Goal: Information Seeking & Learning: Check status

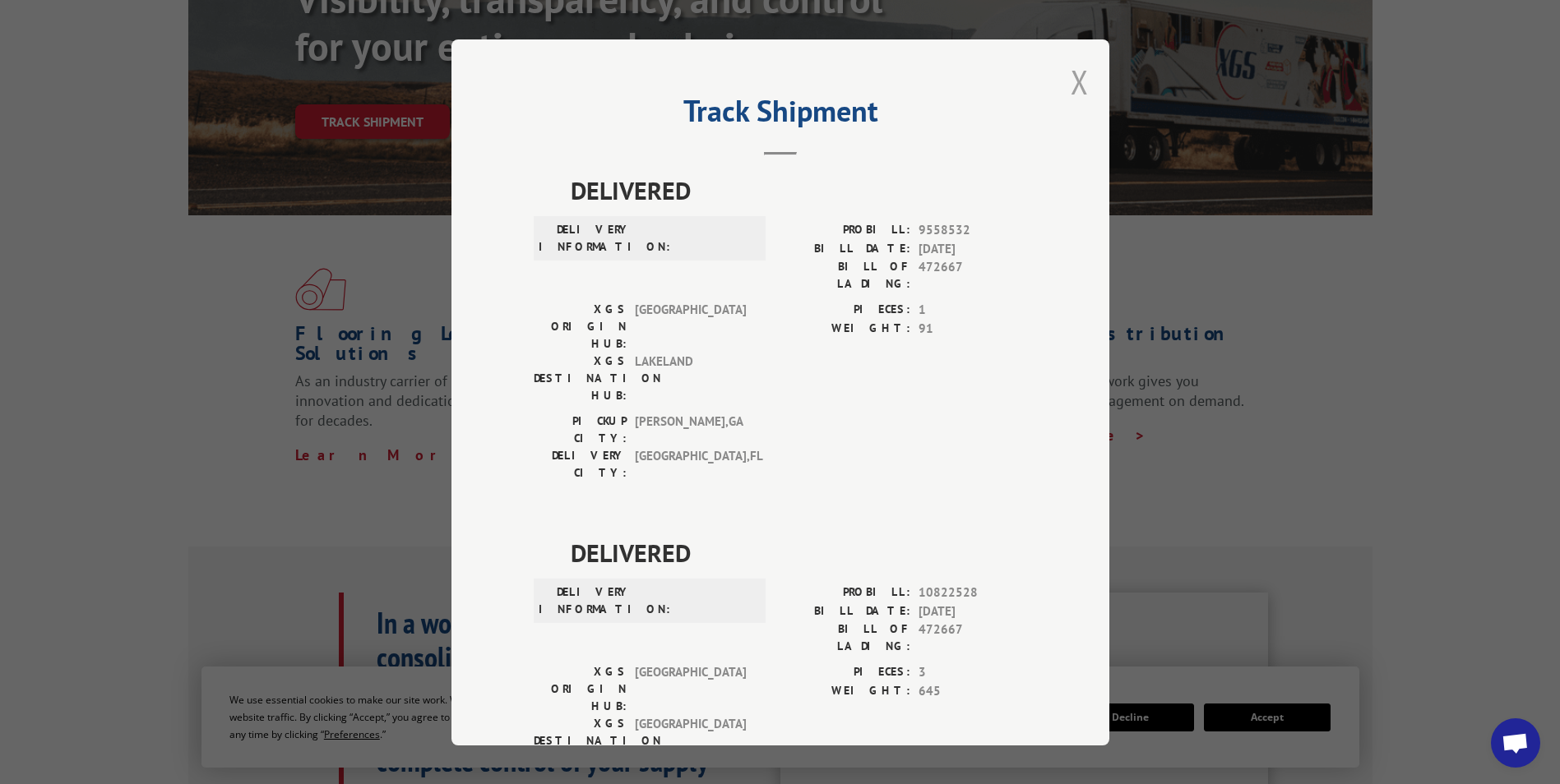
click at [1075, 90] on button "Close modal" at bounding box center [1079, 82] width 18 height 43
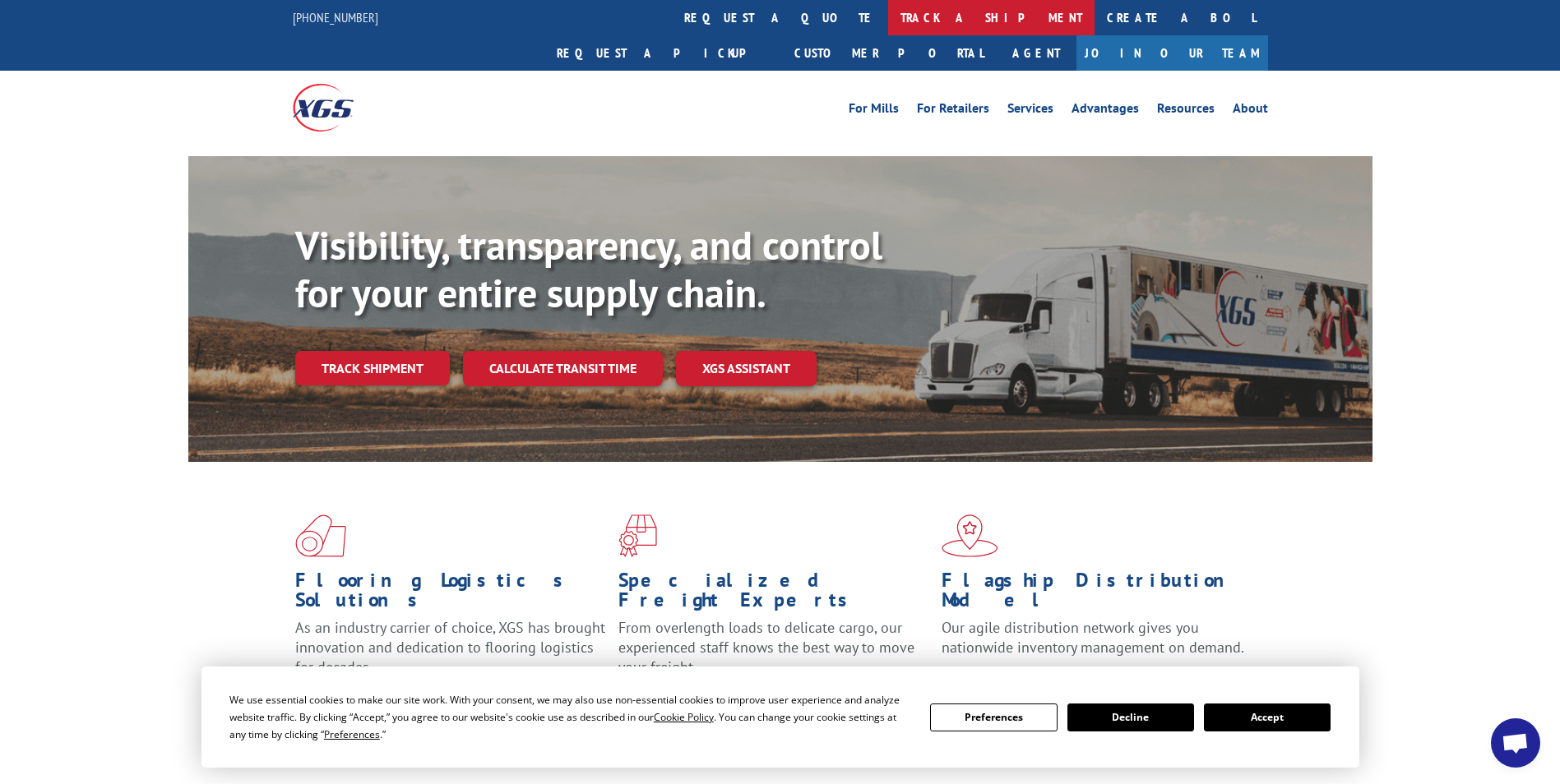
click at [888, 18] on link "track a shipment" at bounding box center [990, 18] width 206 height 35
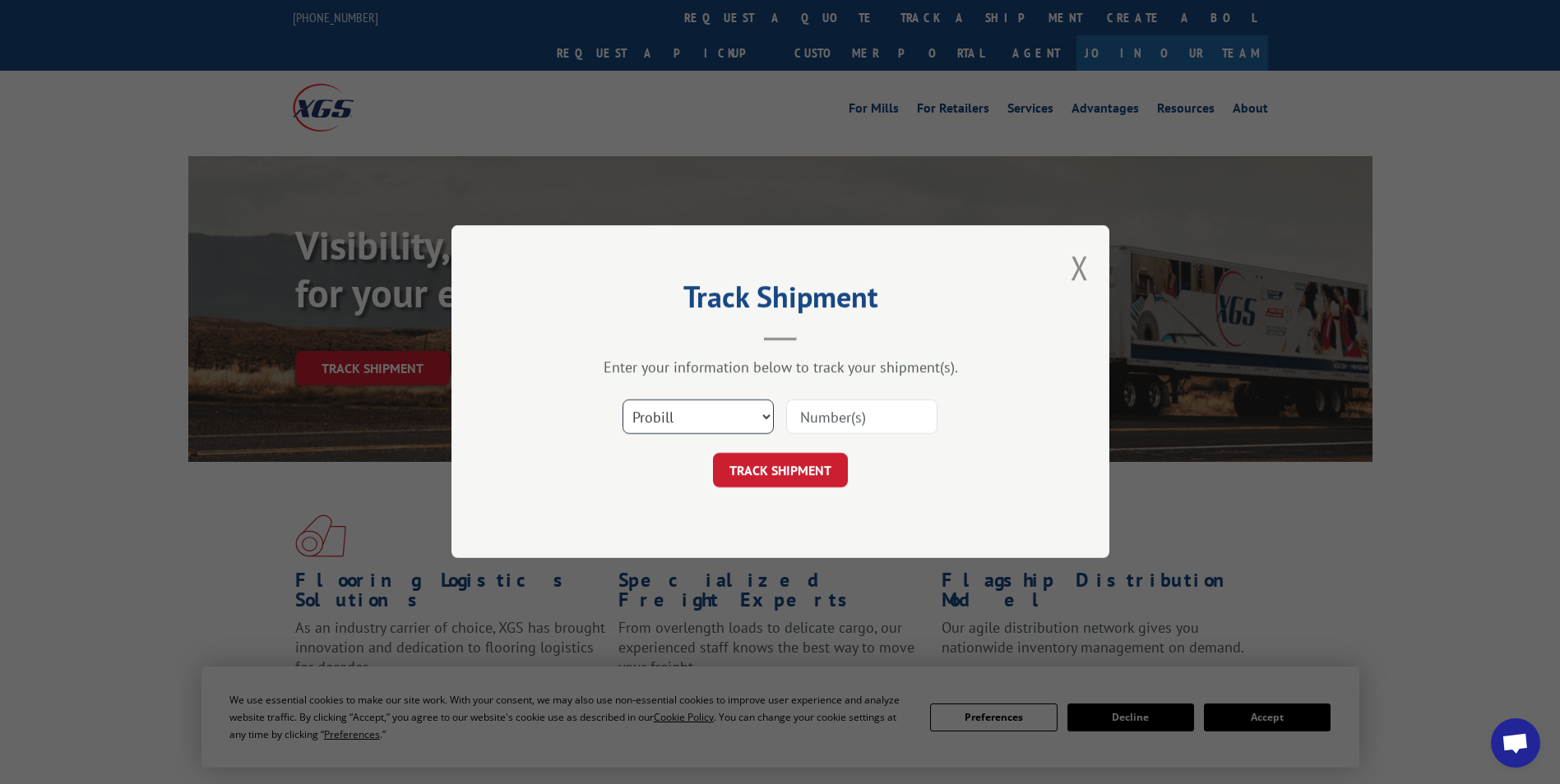
click at [764, 420] on select "Select category... Probill BOL PO" at bounding box center [697, 417] width 151 height 34
select select "bol"
click at [622, 400] on select "Select category... Probill BOL PO" at bounding box center [697, 417] width 151 height 34
click at [816, 421] on input at bounding box center [861, 417] width 151 height 34
type input "476721"
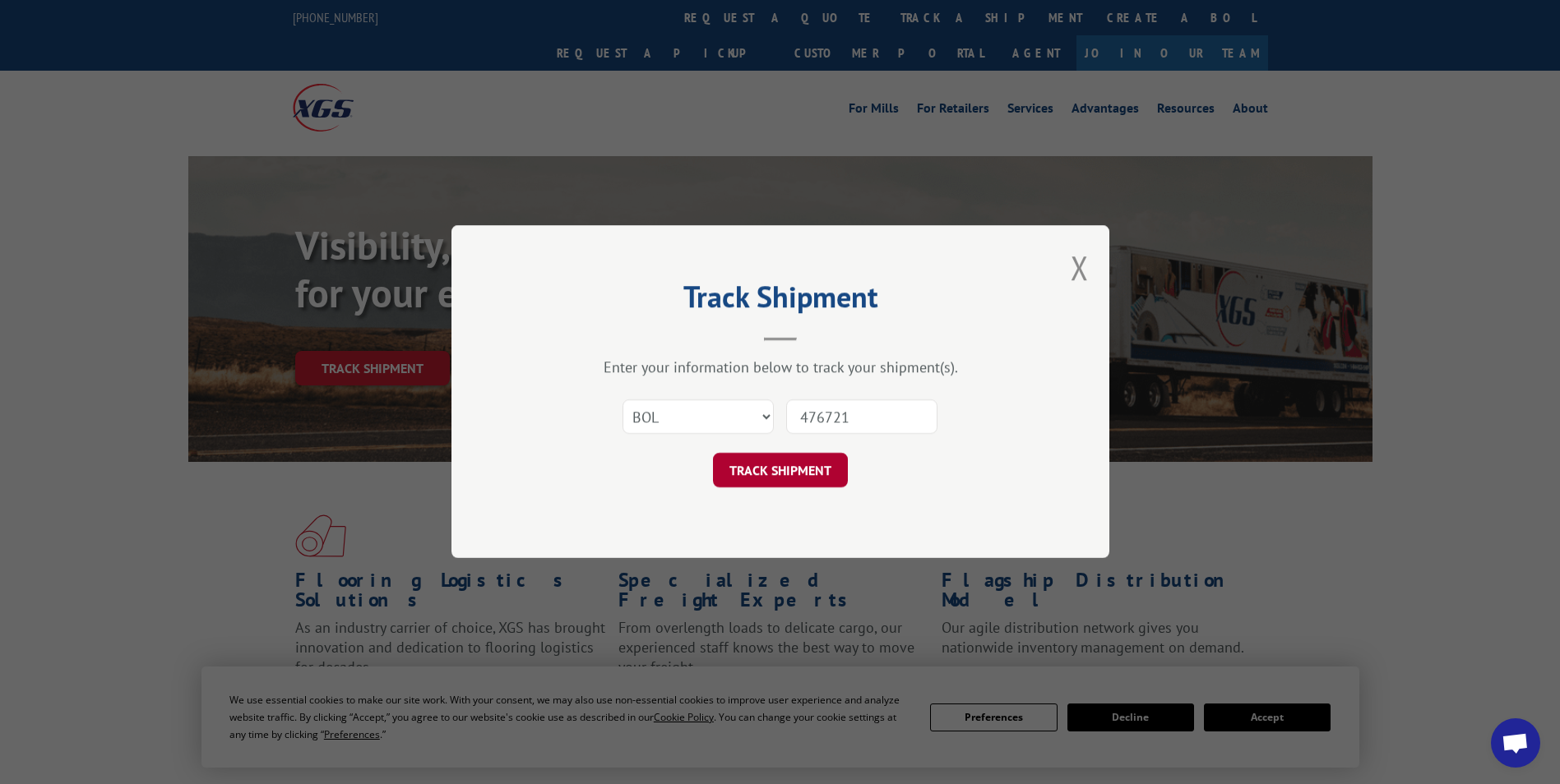
click at [798, 472] on button "TRACK SHIPMENT" at bounding box center [781, 470] width 135 height 34
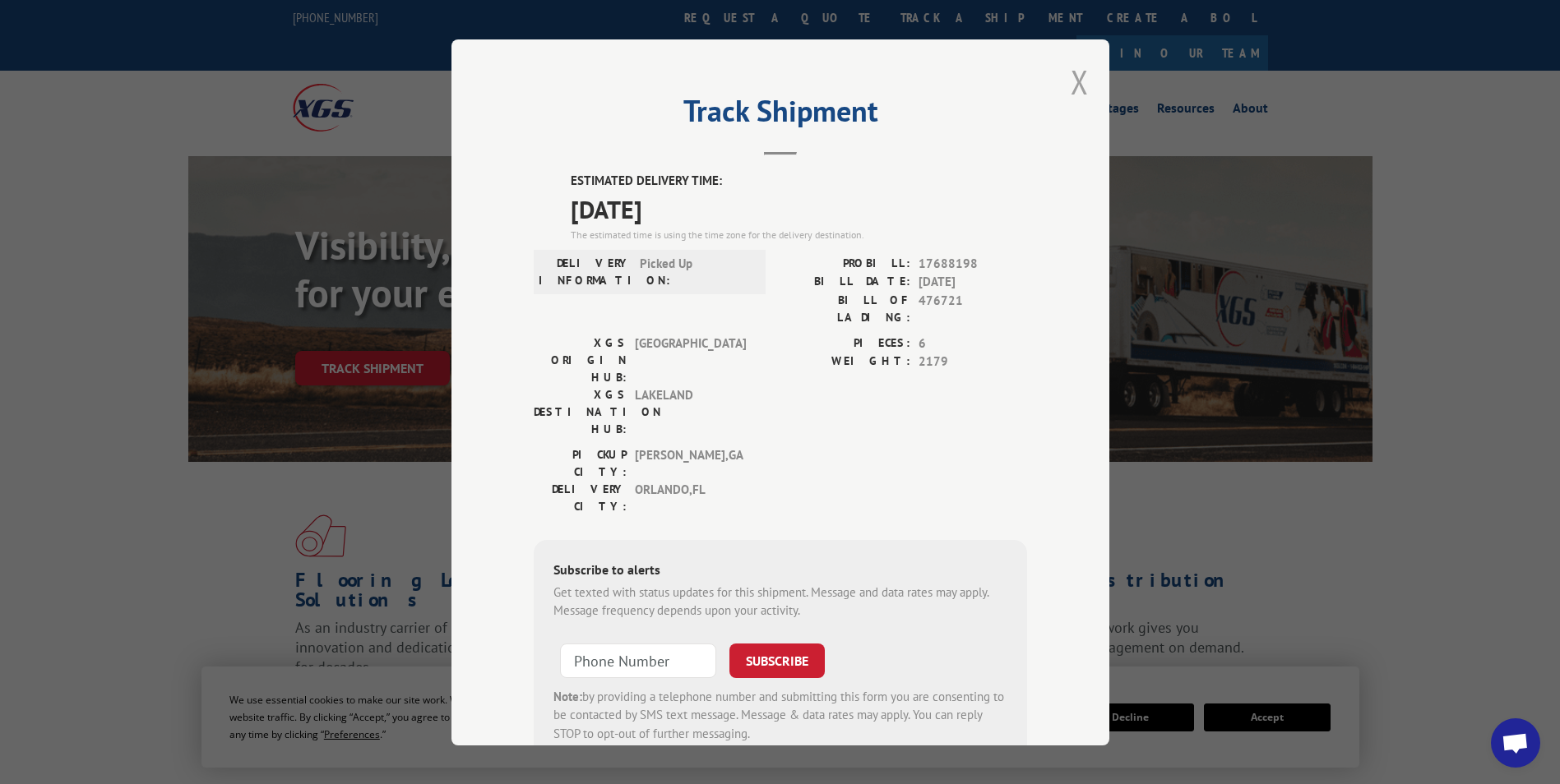
click at [1076, 78] on button "Close modal" at bounding box center [1079, 82] width 18 height 43
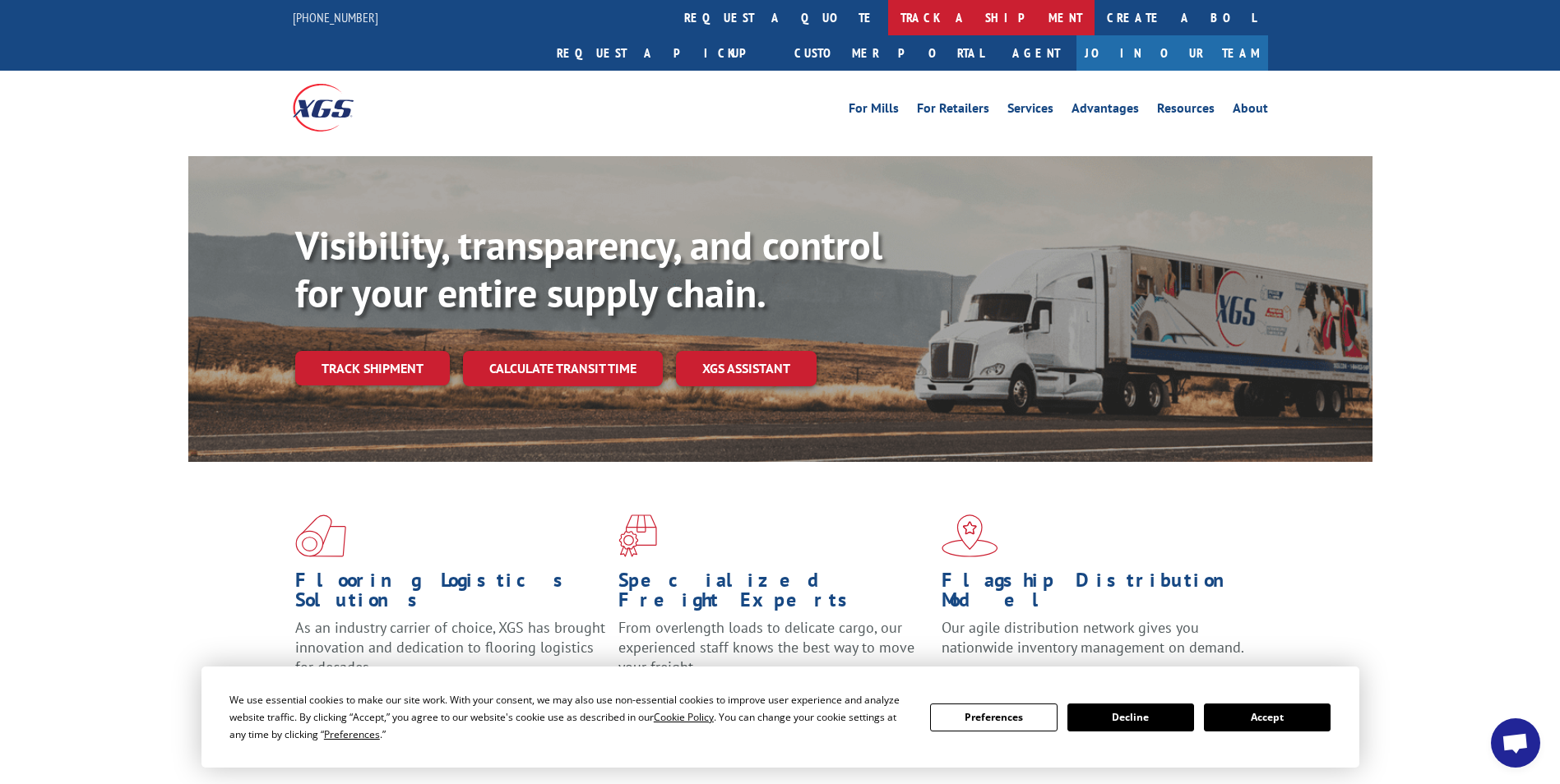
click at [888, 9] on link "track a shipment" at bounding box center [990, 18] width 206 height 35
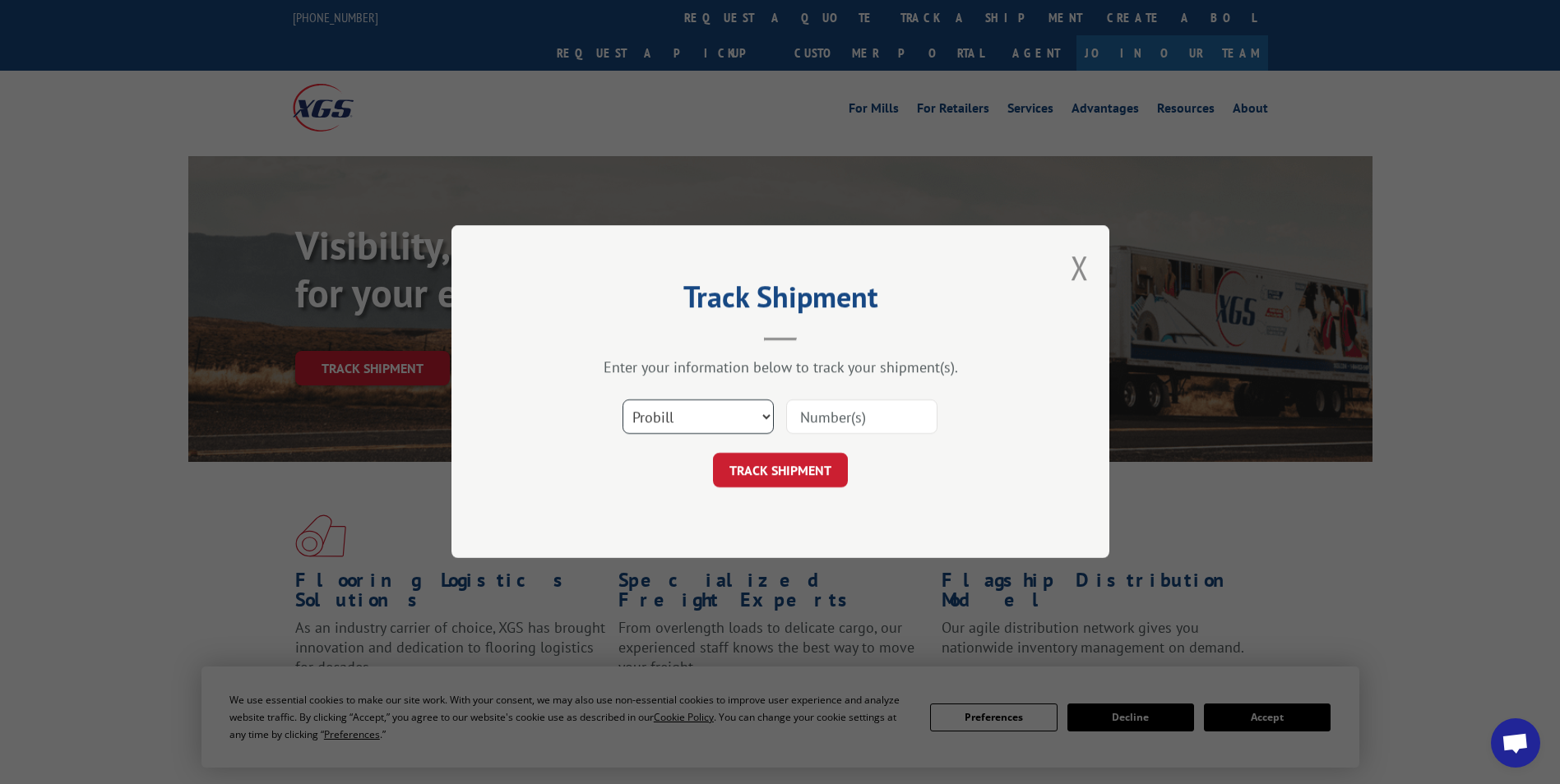
click at [678, 410] on select "Select category... Probill BOL PO" at bounding box center [697, 417] width 151 height 34
select select "bol"
click at [622, 400] on select "Select category... Probill BOL PO" at bounding box center [697, 417] width 151 height 34
click at [824, 408] on input at bounding box center [861, 417] width 151 height 34
type input "472667"
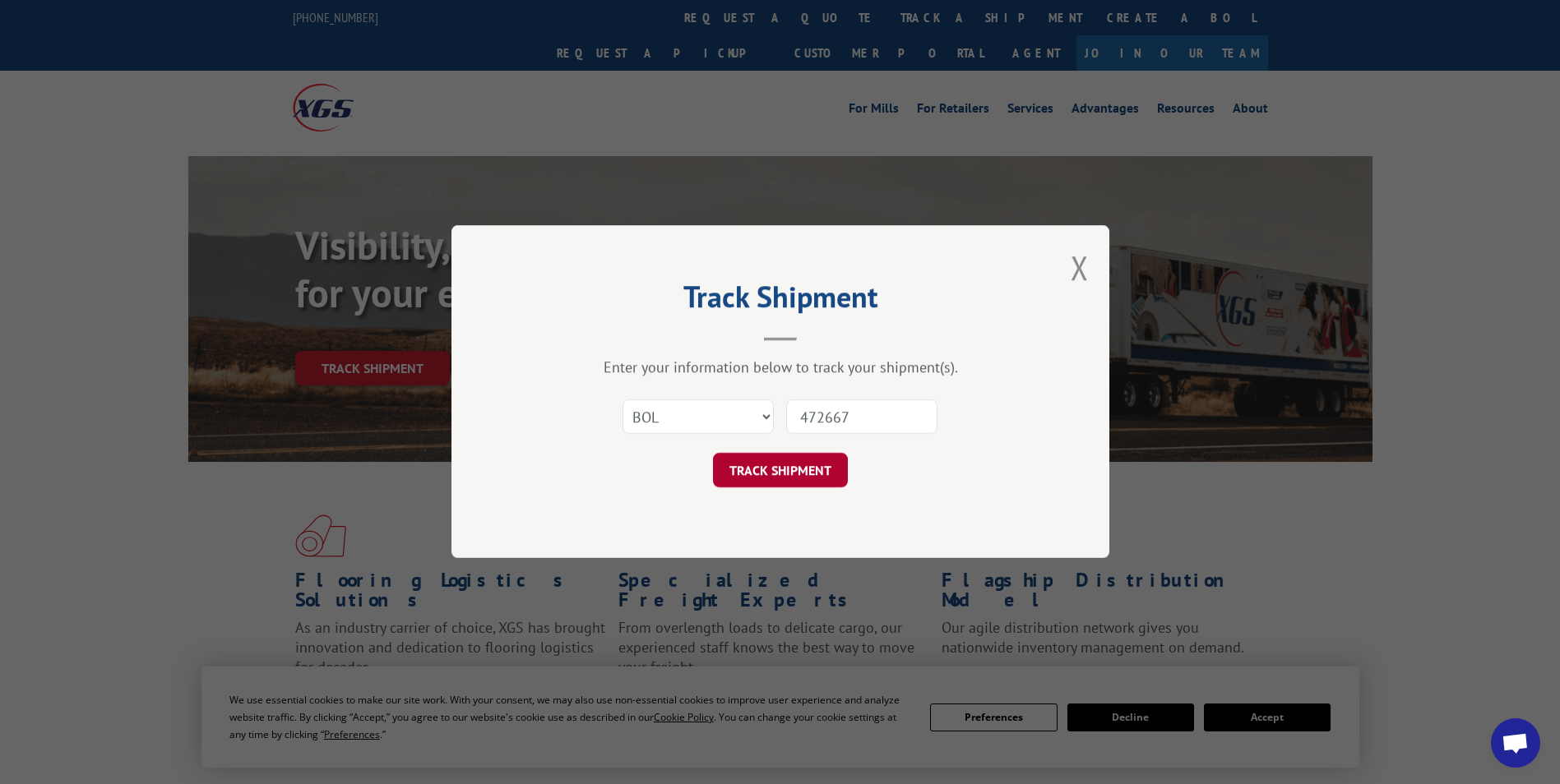
click at [824, 468] on button "TRACK SHIPMENT" at bounding box center [781, 470] width 135 height 34
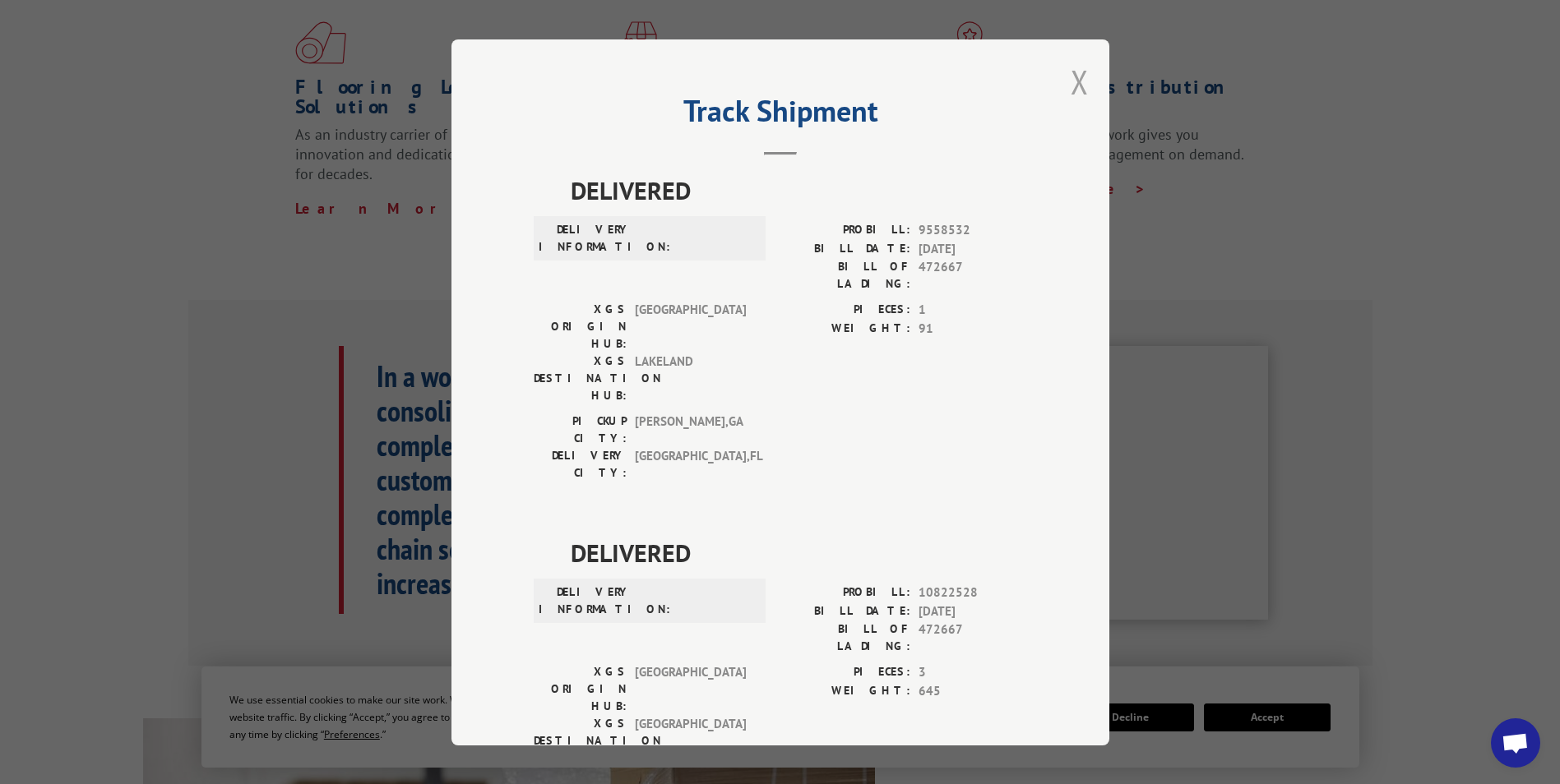
click at [1070, 72] on button "Close modal" at bounding box center [1079, 82] width 18 height 43
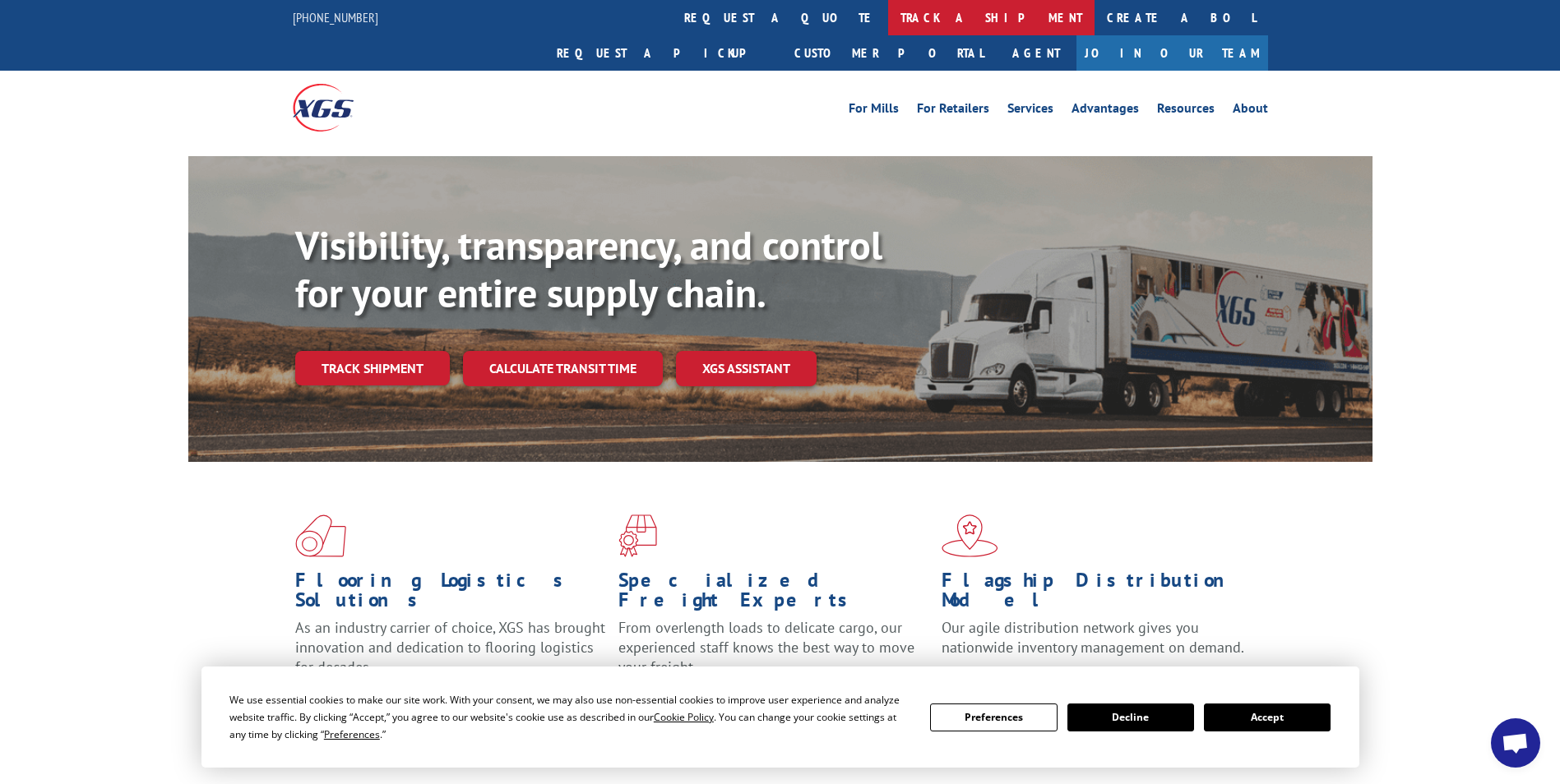
click at [888, 7] on link "track a shipment" at bounding box center [990, 18] width 206 height 35
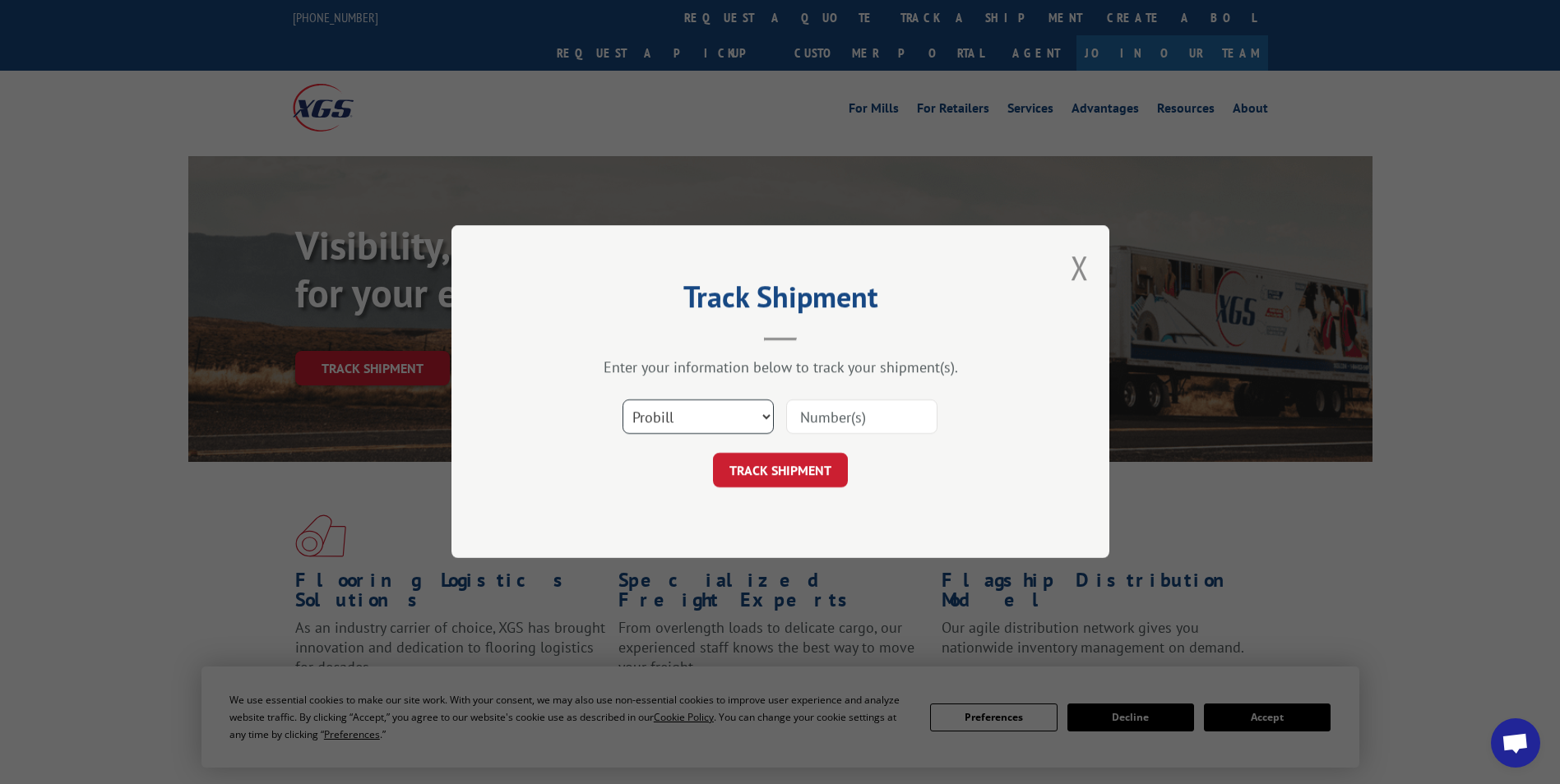
click at [721, 416] on select "Select category... Probill BOL PO" at bounding box center [697, 417] width 151 height 34
select select "bol"
click at [622, 400] on select "Select category... Probill BOL PO" at bounding box center [697, 417] width 151 height 34
click at [850, 414] on input at bounding box center [861, 417] width 151 height 34
type input "1476721"
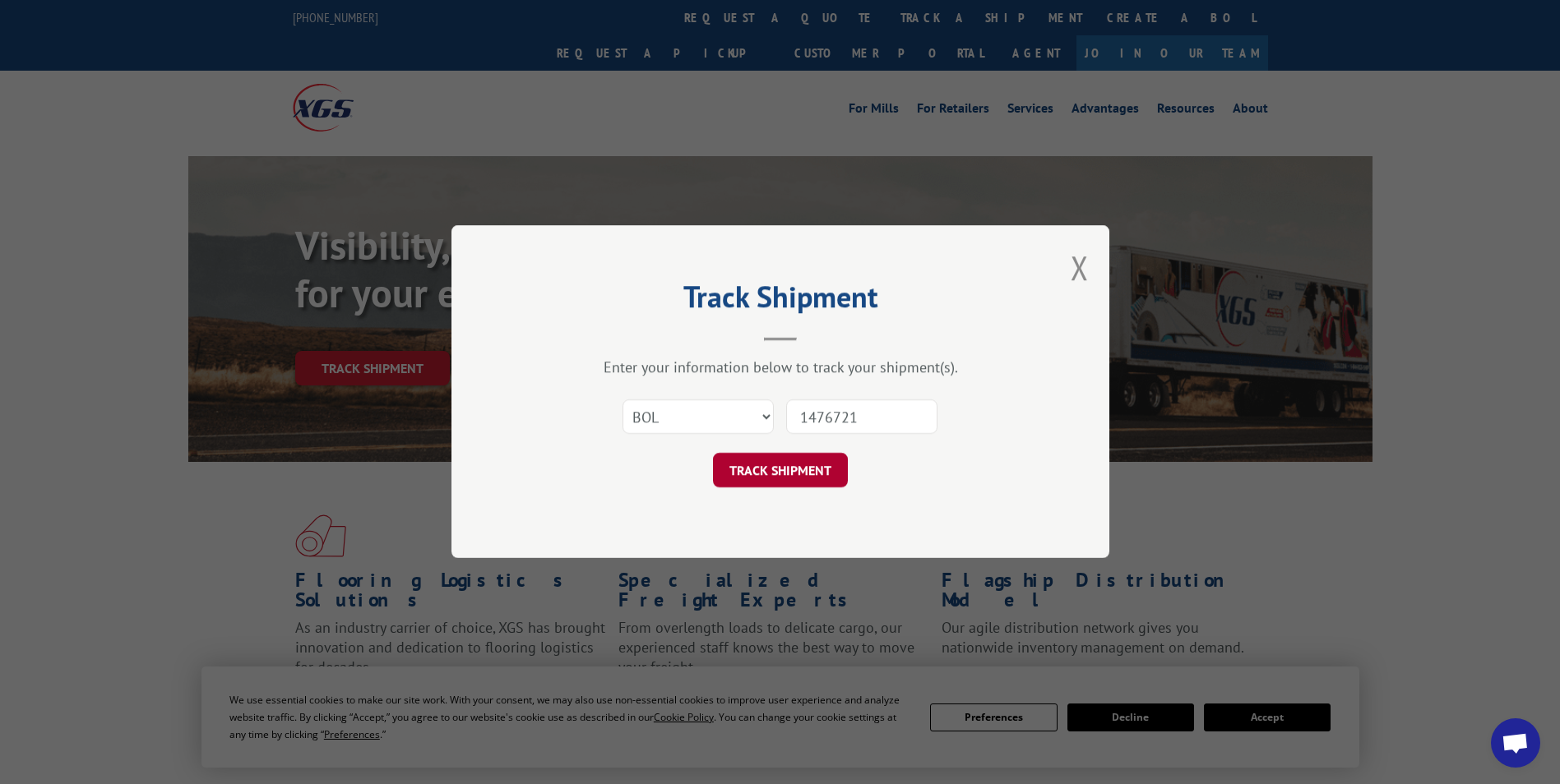
click at [799, 462] on button "TRACK SHIPMENT" at bounding box center [781, 470] width 135 height 34
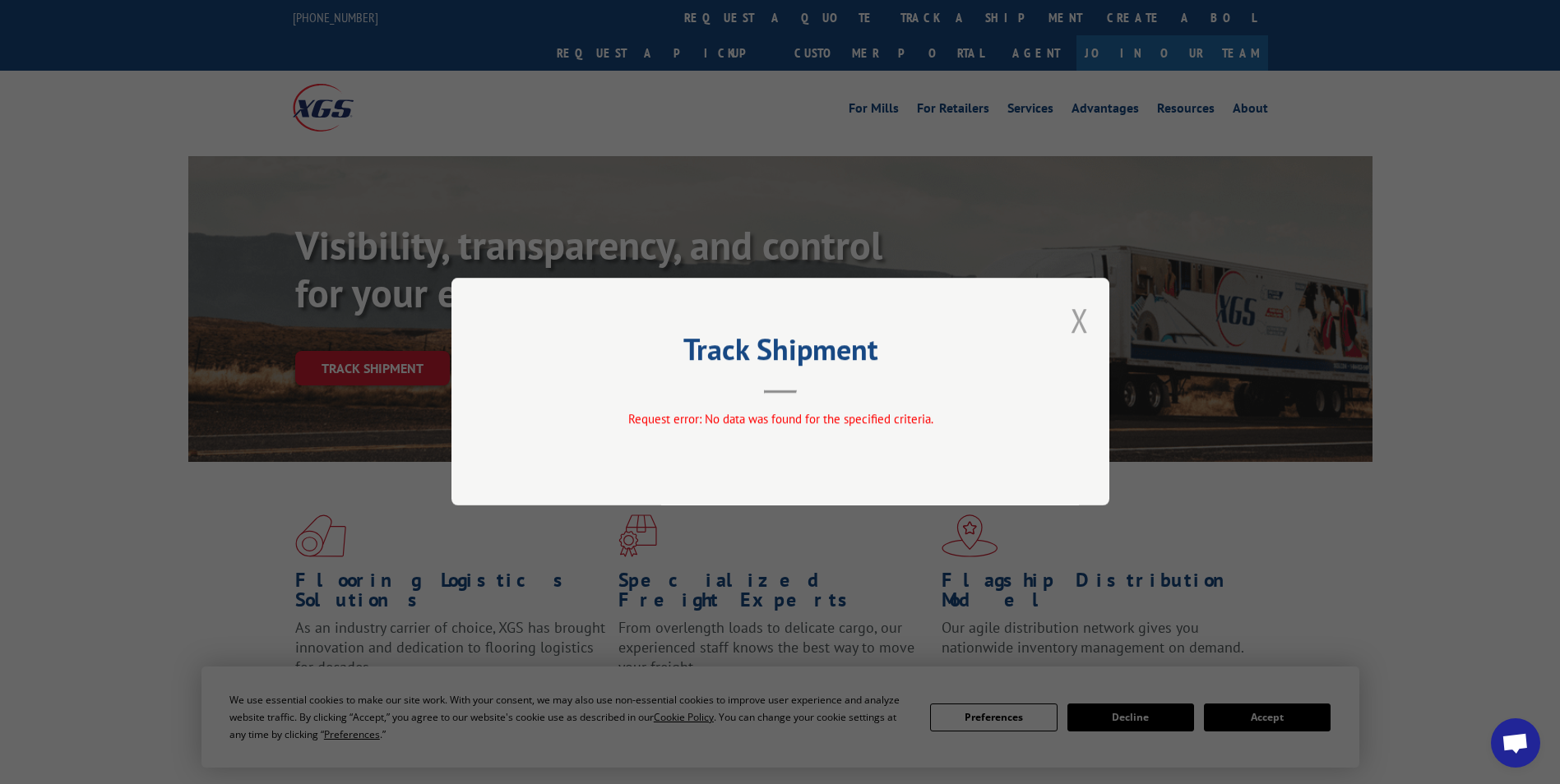
click at [1074, 319] on button "Close modal" at bounding box center [1079, 320] width 18 height 43
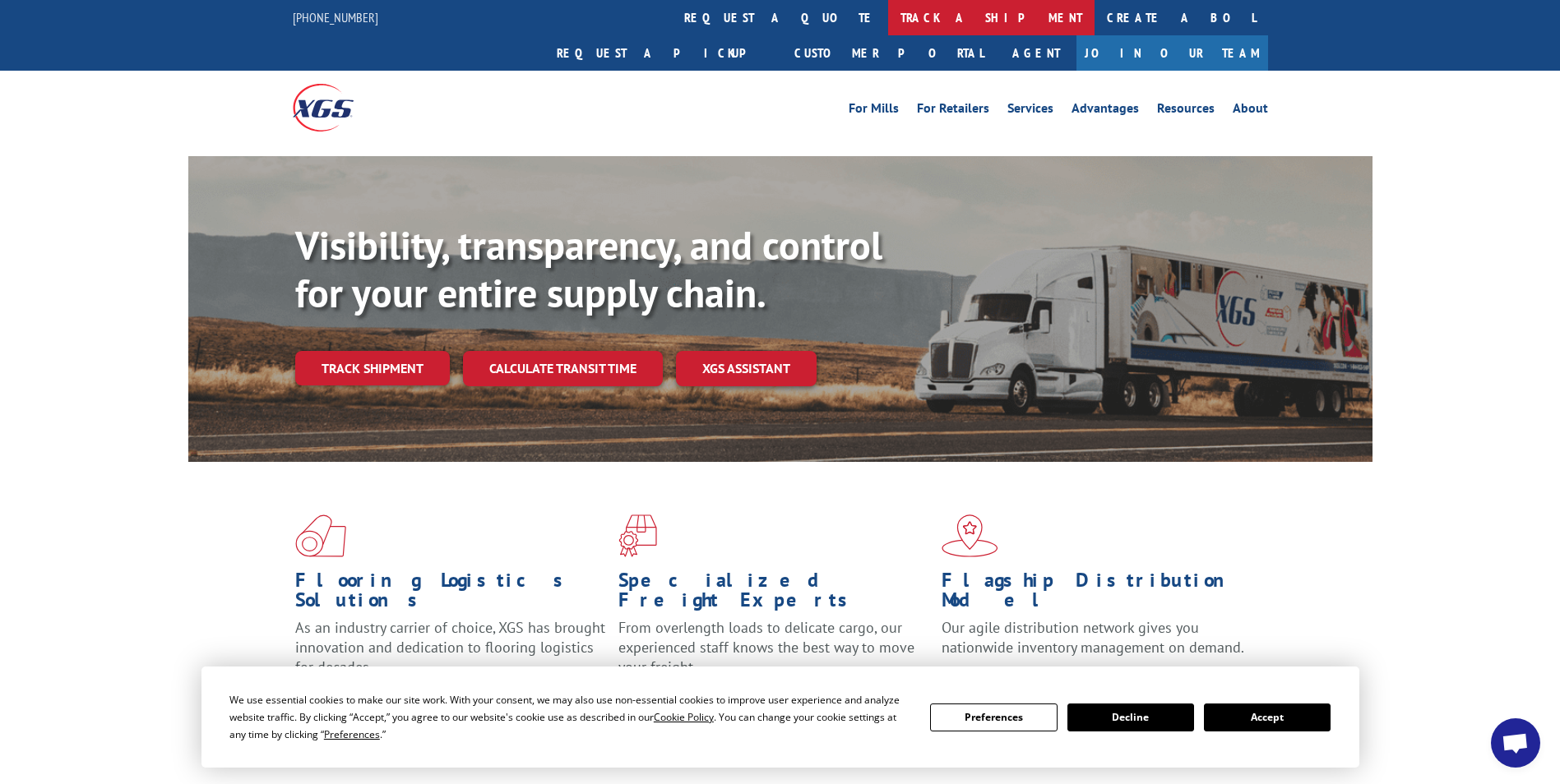
click at [888, 26] on link "track a shipment" at bounding box center [990, 18] width 206 height 35
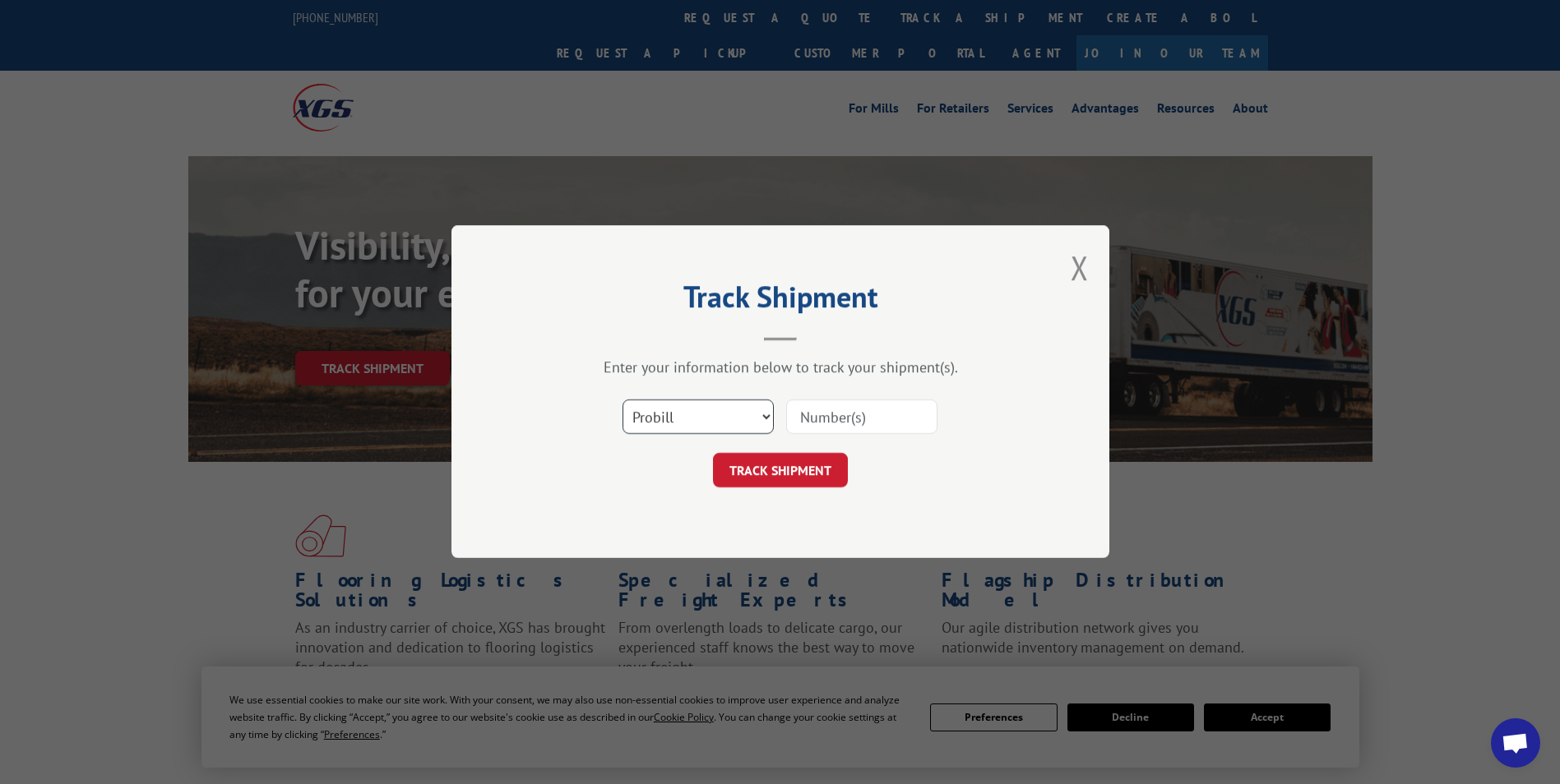
click at [732, 408] on select "Select category... Probill BOL PO" at bounding box center [697, 417] width 151 height 34
select select "bol"
click at [622, 400] on select "Select category... Probill BOL PO" at bounding box center [697, 417] width 151 height 34
click at [843, 422] on input at bounding box center [861, 417] width 151 height 34
type input "476721"
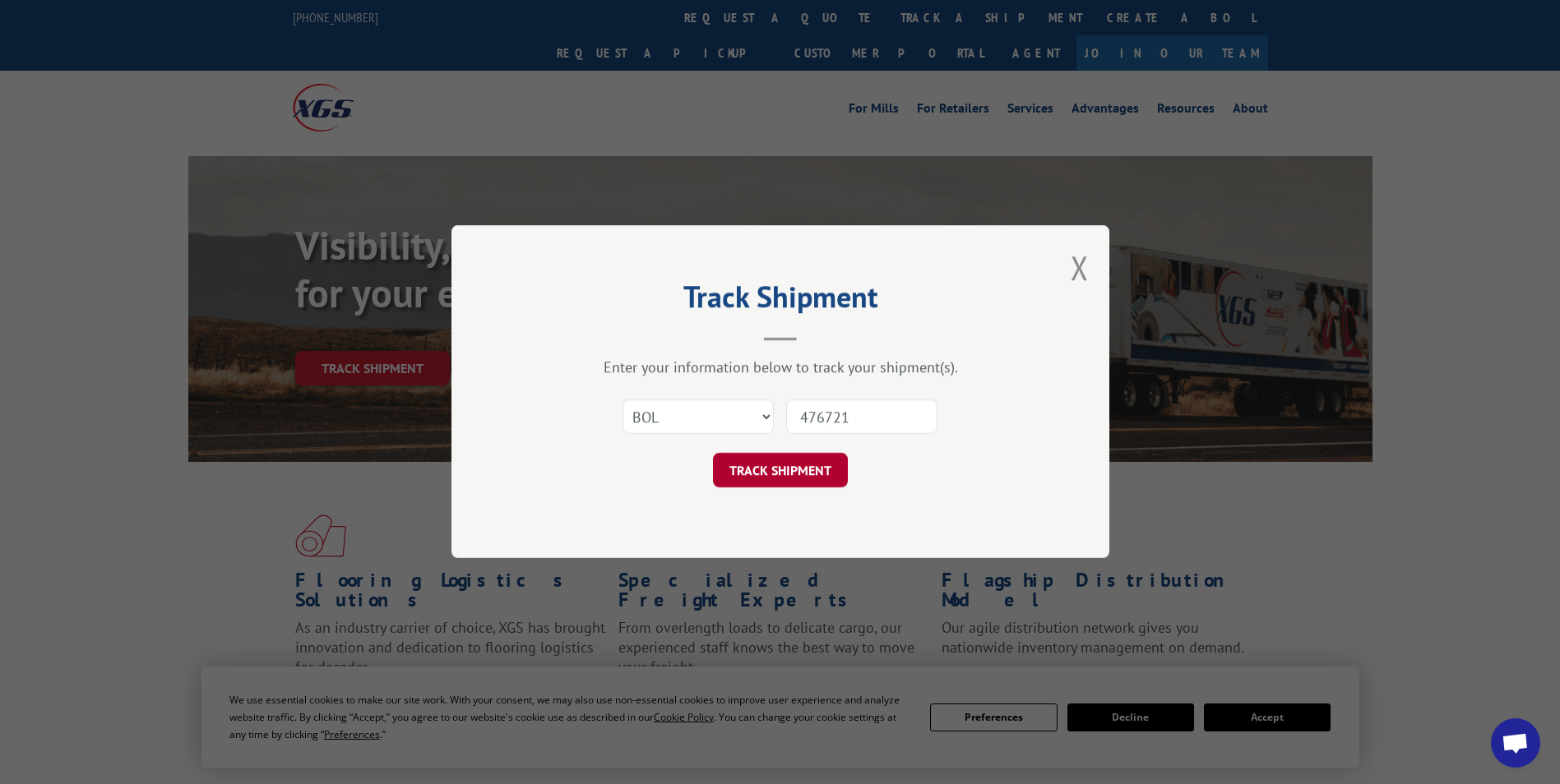
click at [808, 472] on button "TRACK SHIPMENT" at bounding box center [781, 470] width 135 height 34
